Goal: Task Accomplishment & Management: Manage account settings

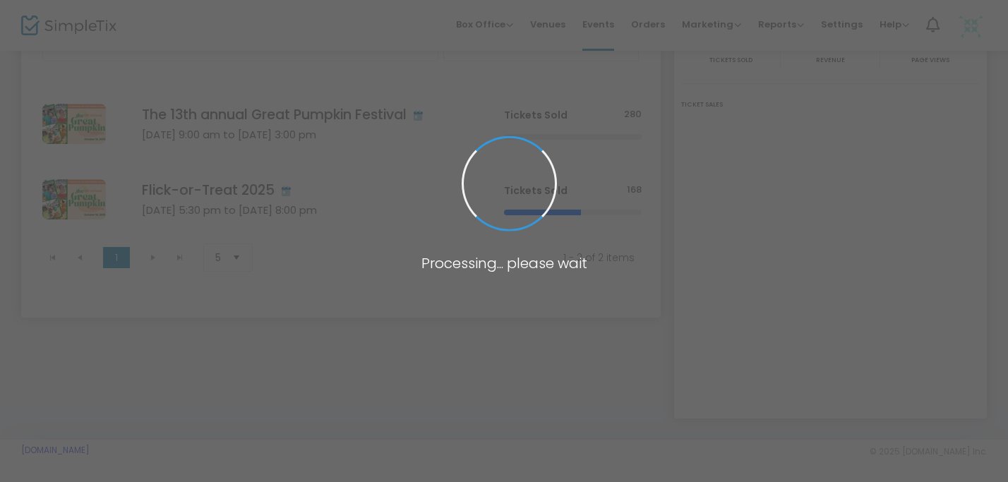
scroll to position [110, 0]
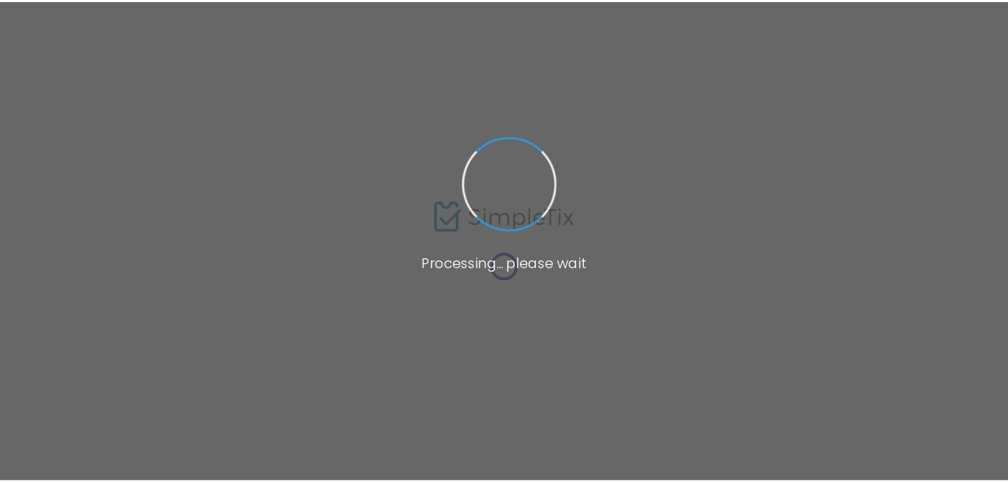
scroll to position [32, 0]
